Goal: Information Seeking & Learning: Find specific fact

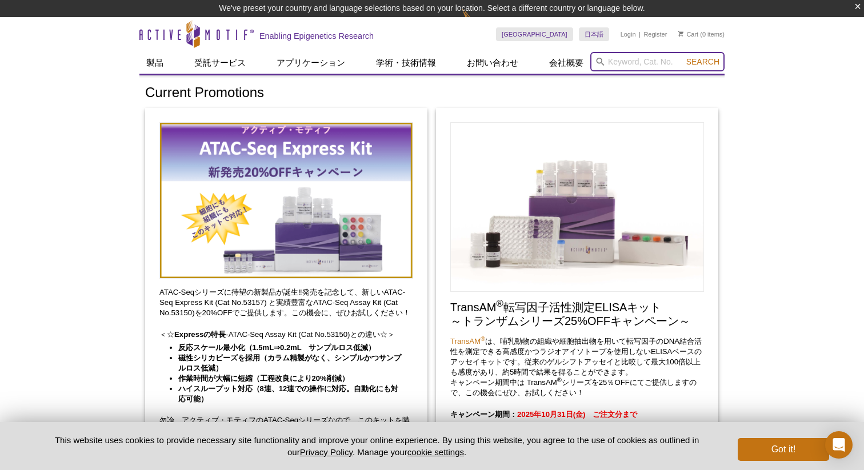
click at [650, 61] on input "search" at bounding box center [657, 61] width 134 height 19
type input "abflex"
click at [683, 57] on button "Search" at bounding box center [703, 62] width 40 height 10
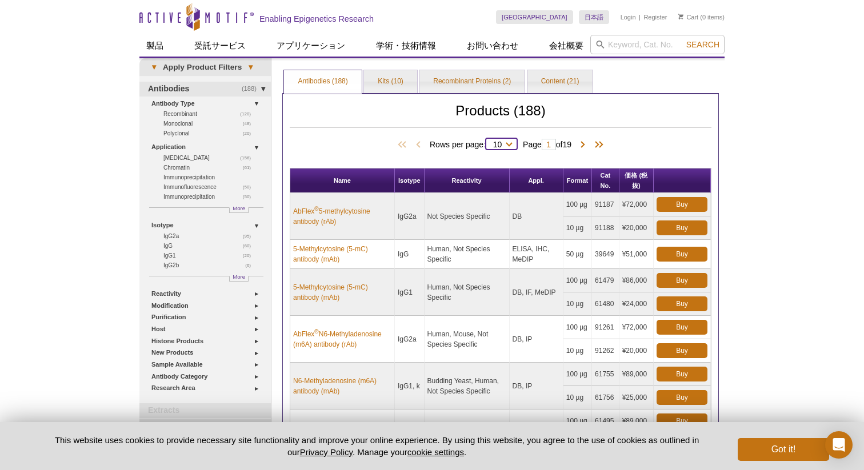
click at [506, 145] on select "10 25 50 100 All" at bounding box center [497, 147] width 23 height 10
select select "188"
click at [486, 142] on select "10 25 50 100 All" at bounding box center [497, 147] width 23 height 10
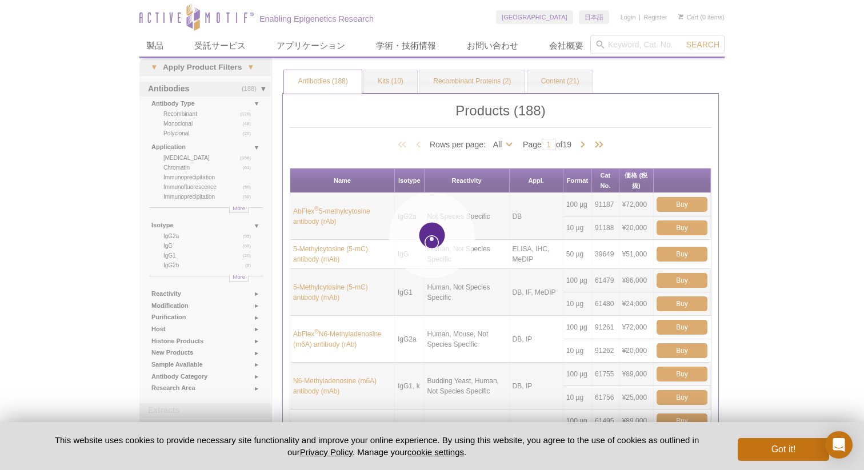
select select "188"
